Goal: Information Seeking & Learning: Learn about a topic

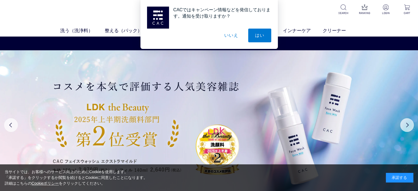
click at [231, 37] on button "いいえ" at bounding box center [232, 36] width 28 height 14
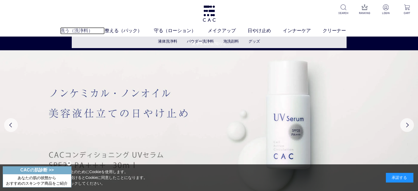
click at [68, 28] on link "洗う（洗浄料）" at bounding box center [82, 30] width 45 height 7
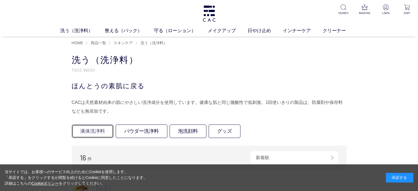
click at [98, 134] on link "液体洗浄料" at bounding box center [93, 131] width 42 height 13
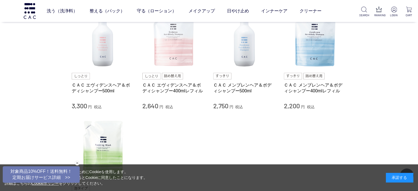
scroll to position [55, 0]
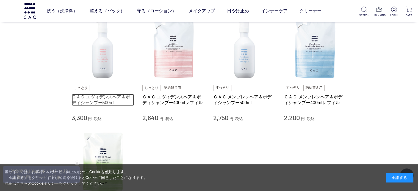
click at [92, 99] on link "ＣＡＣ エヴィデンスヘア＆ボディシャンプー500ml" at bounding box center [103, 100] width 63 height 12
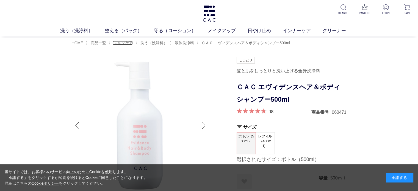
click at [125, 44] on span "スキンケア" at bounding box center [123, 43] width 19 height 4
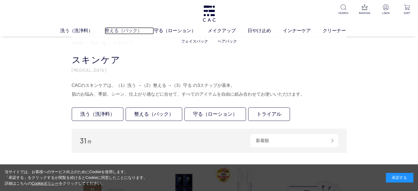
click at [131, 32] on link "整える（パック）" at bounding box center [129, 30] width 49 height 7
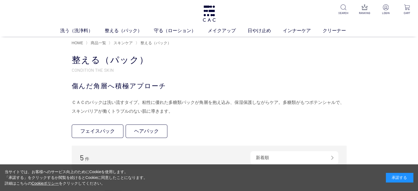
scroll to position [55, 0]
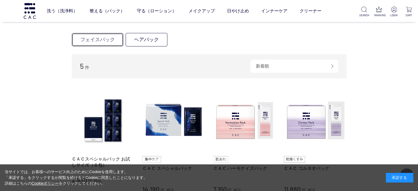
click at [98, 38] on link "フェイスパック" at bounding box center [98, 39] width 52 height 13
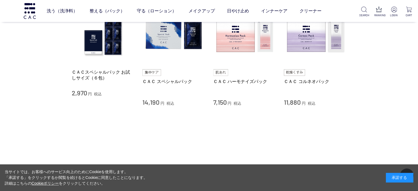
scroll to position [55, 0]
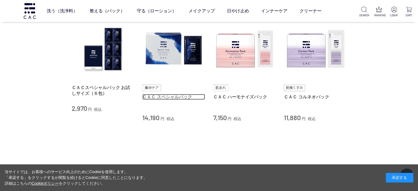
click at [166, 96] on link "ＣＡＣ スペシャルパック" at bounding box center [173, 97] width 63 height 6
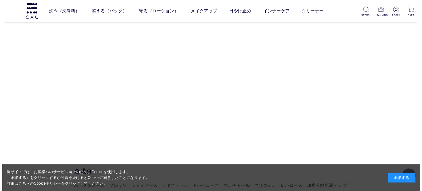
scroll to position [2393, 0]
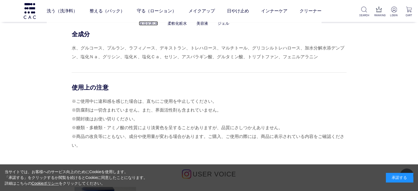
click at [150, 24] on link "保湿化粧水" at bounding box center [148, 23] width 19 height 4
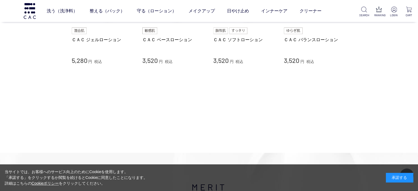
scroll to position [83, 0]
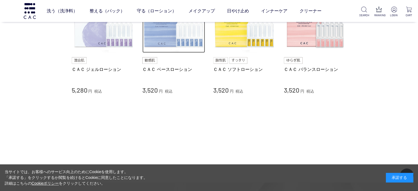
click at [171, 41] on img at bounding box center [173, 21] width 63 height 63
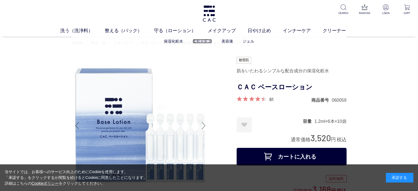
click at [205, 43] on link "柔軟化粧水" at bounding box center [202, 41] width 19 height 4
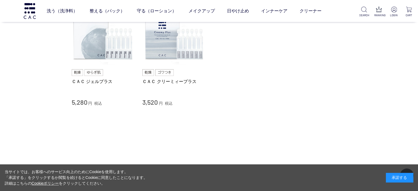
scroll to position [55, 0]
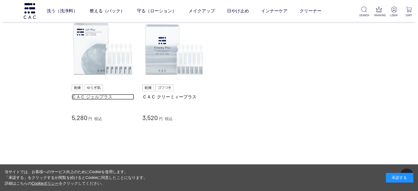
click at [97, 97] on link "ＣＡＣ ジェルプラス" at bounding box center [103, 97] width 63 height 6
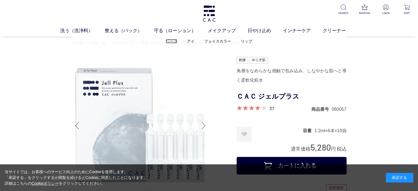
click at [175, 42] on link "ベース" at bounding box center [172, 41] width 12 height 4
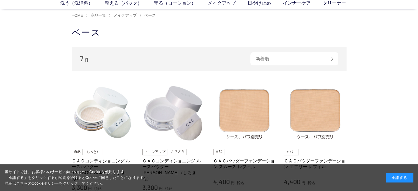
scroll to position [55, 0]
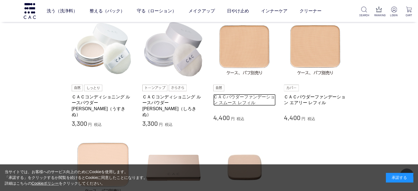
click at [227, 97] on link "ＣＡＣパウダーファンデーション スムース レフィル" at bounding box center [244, 100] width 63 height 12
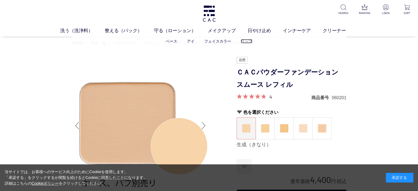
click at [250, 42] on link "リップ" at bounding box center [247, 41] width 12 height 4
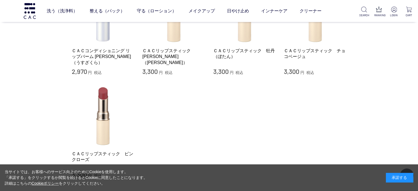
scroll to position [83, 0]
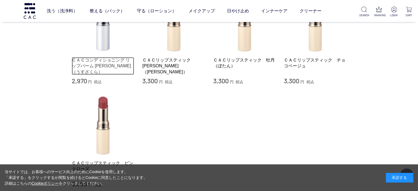
click at [103, 67] on link "ＣＡＣコンディショニング リップバーム [PERSON_NAME]（うすざくら）" at bounding box center [103, 66] width 63 height 18
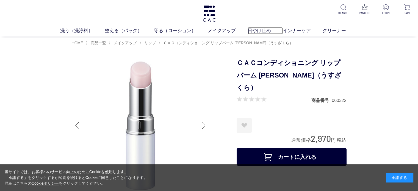
click at [258, 30] on link "日やけ止め" at bounding box center [265, 30] width 35 height 7
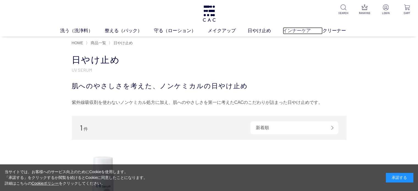
click at [301, 31] on link "インナーケア" at bounding box center [303, 30] width 40 height 7
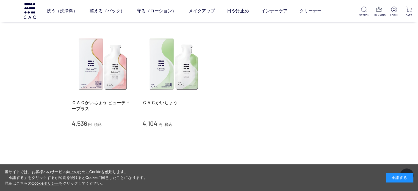
scroll to position [83, 0]
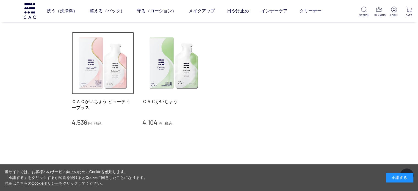
click at [91, 80] on img at bounding box center [103, 63] width 63 height 63
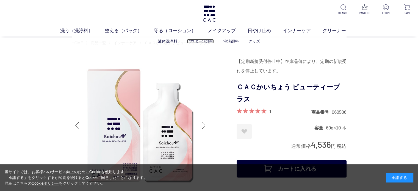
click at [207, 43] on link "パウダー洗浄料" at bounding box center [200, 41] width 27 height 4
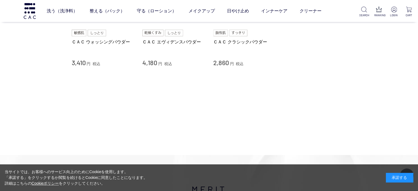
scroll to position [55, 0]
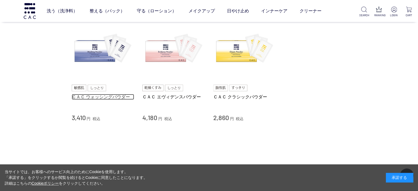
click at [108, 97] on link "ＣＡＣ ウォッシングパウダー" at bounding box center [103, 97] width 63 height 6
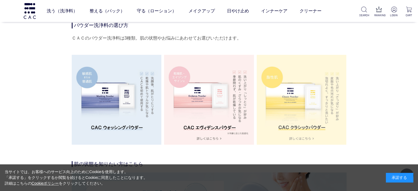
scroll to position [990, 0]
